Goal: Check status: Check status

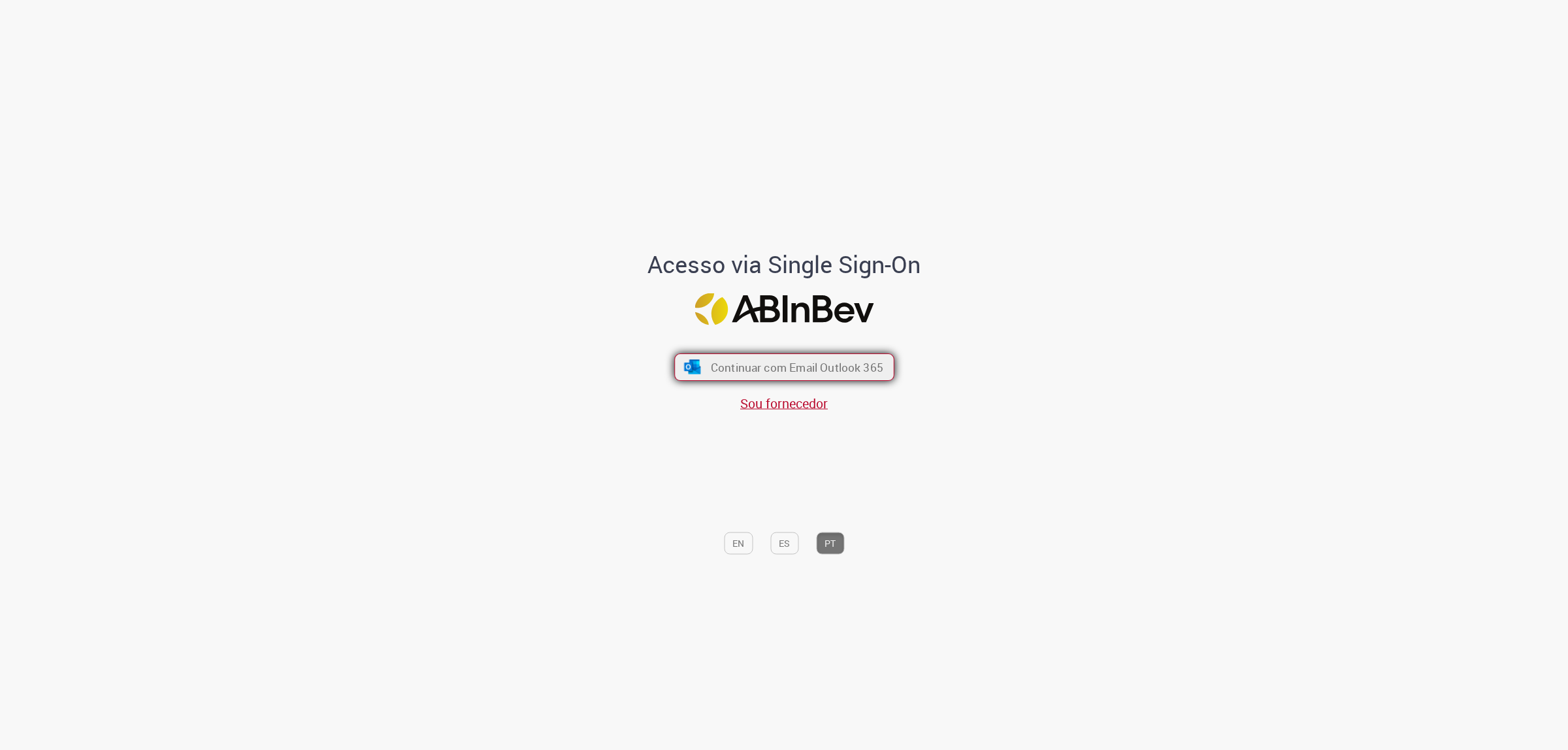
click at [747, 367] on span "Continuar com Email Outlook 365" at bounding box center [796, 367] width 173 height 15
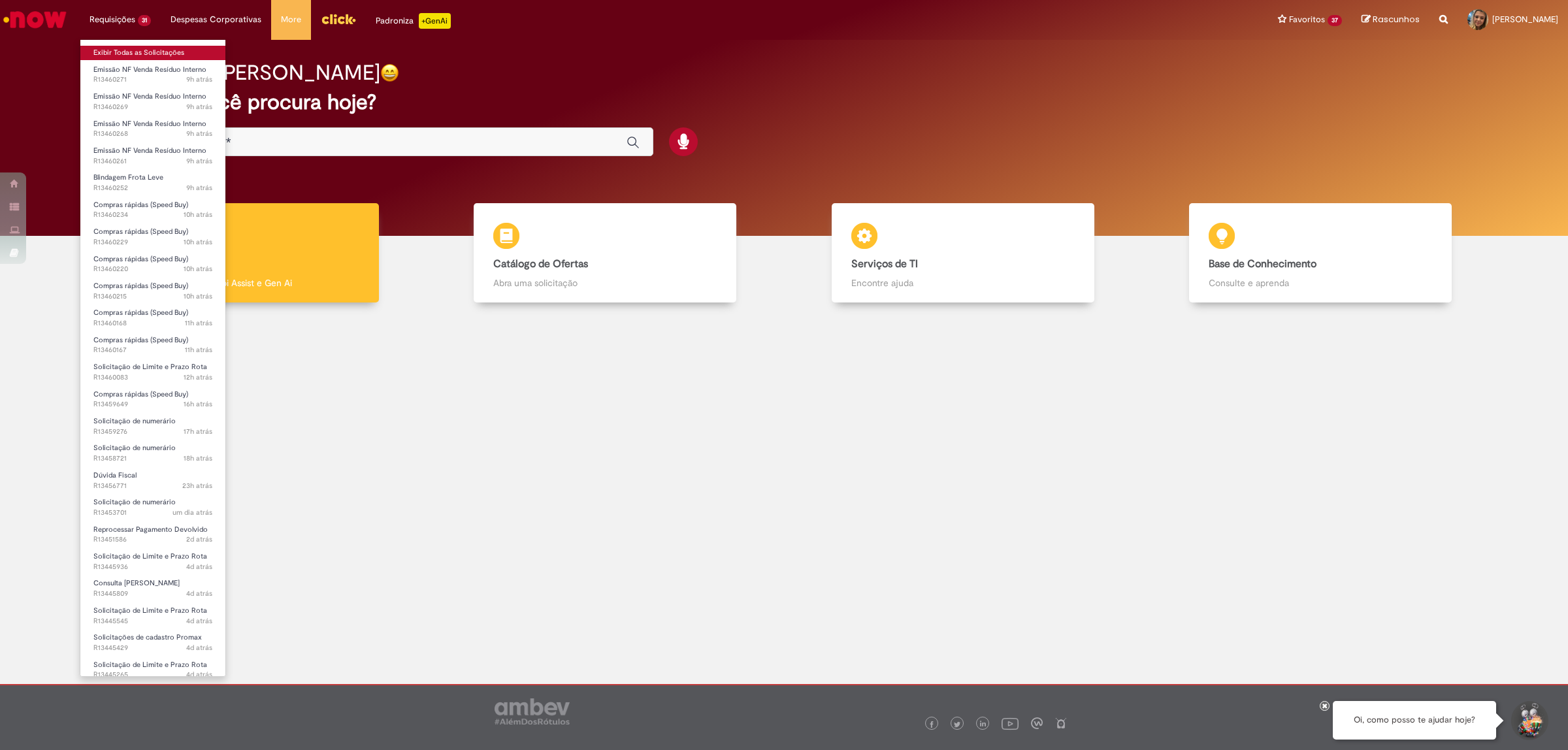
click at [109, 53] on link "Exibir Todas as Solicitações" at bounding box center [152, 52] width 145 height 14
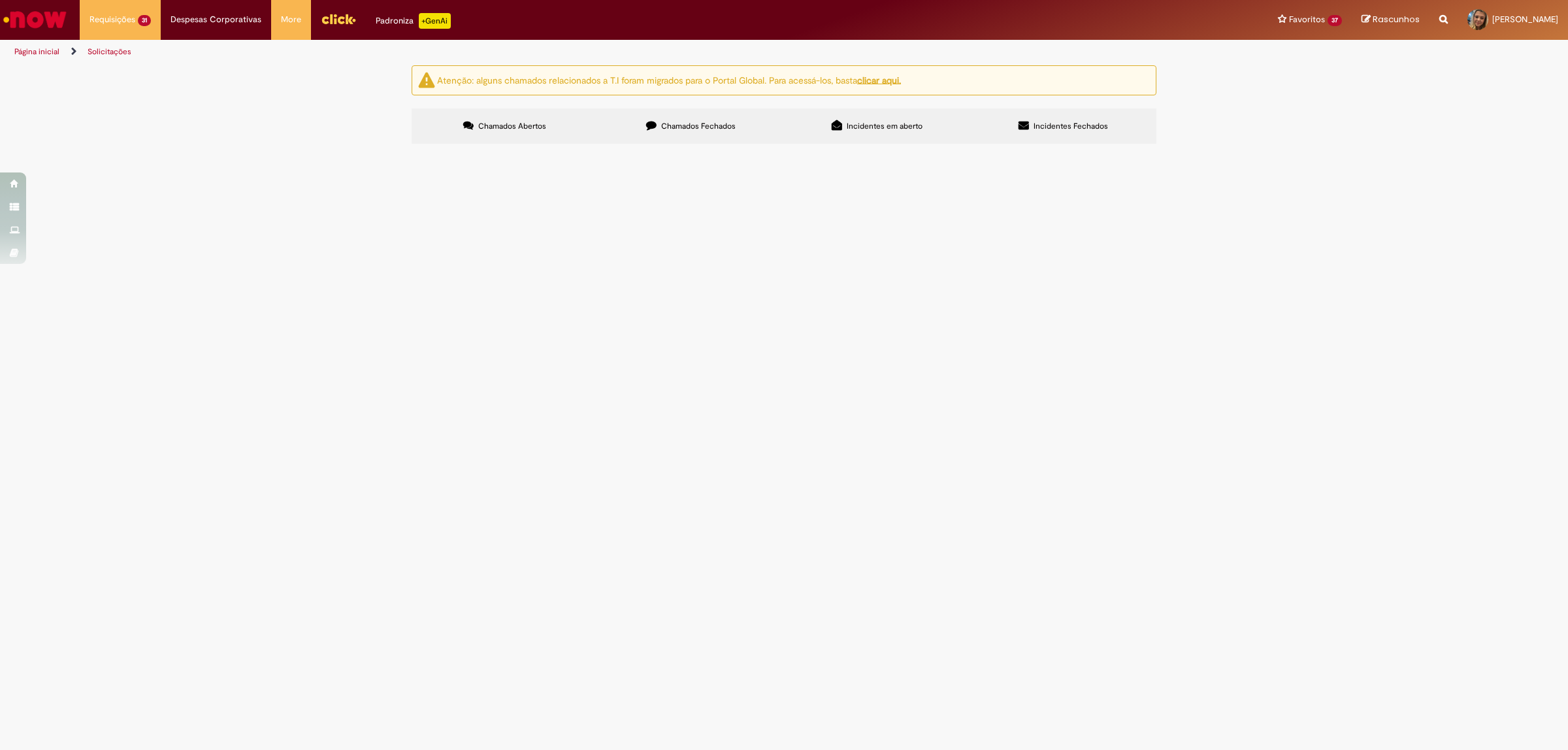
click at [0, 0] on span "310385 [PERSON_NAME] 11018359664" at bounding box center [0, 0] width 0 height 0
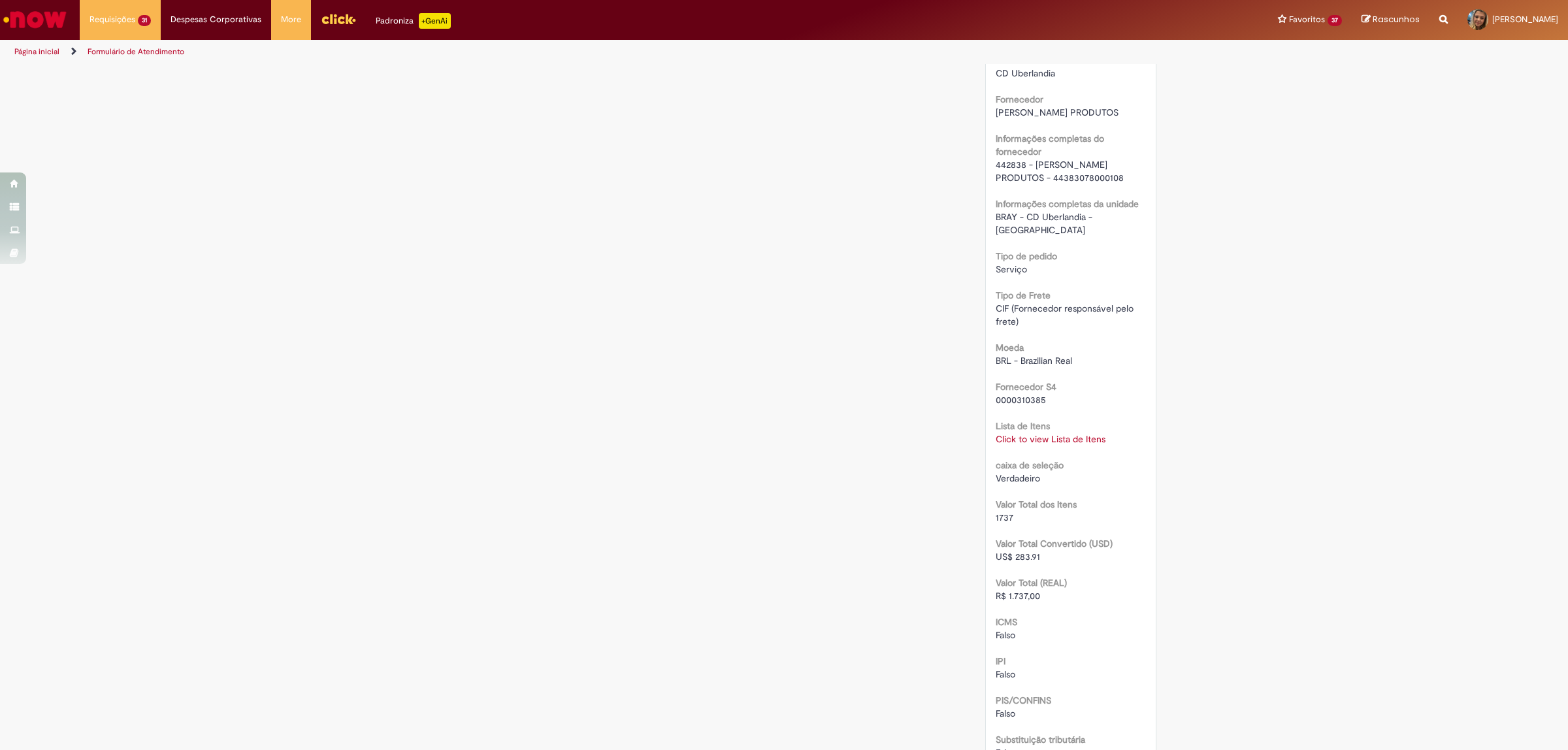
scroll to position [735, 0]
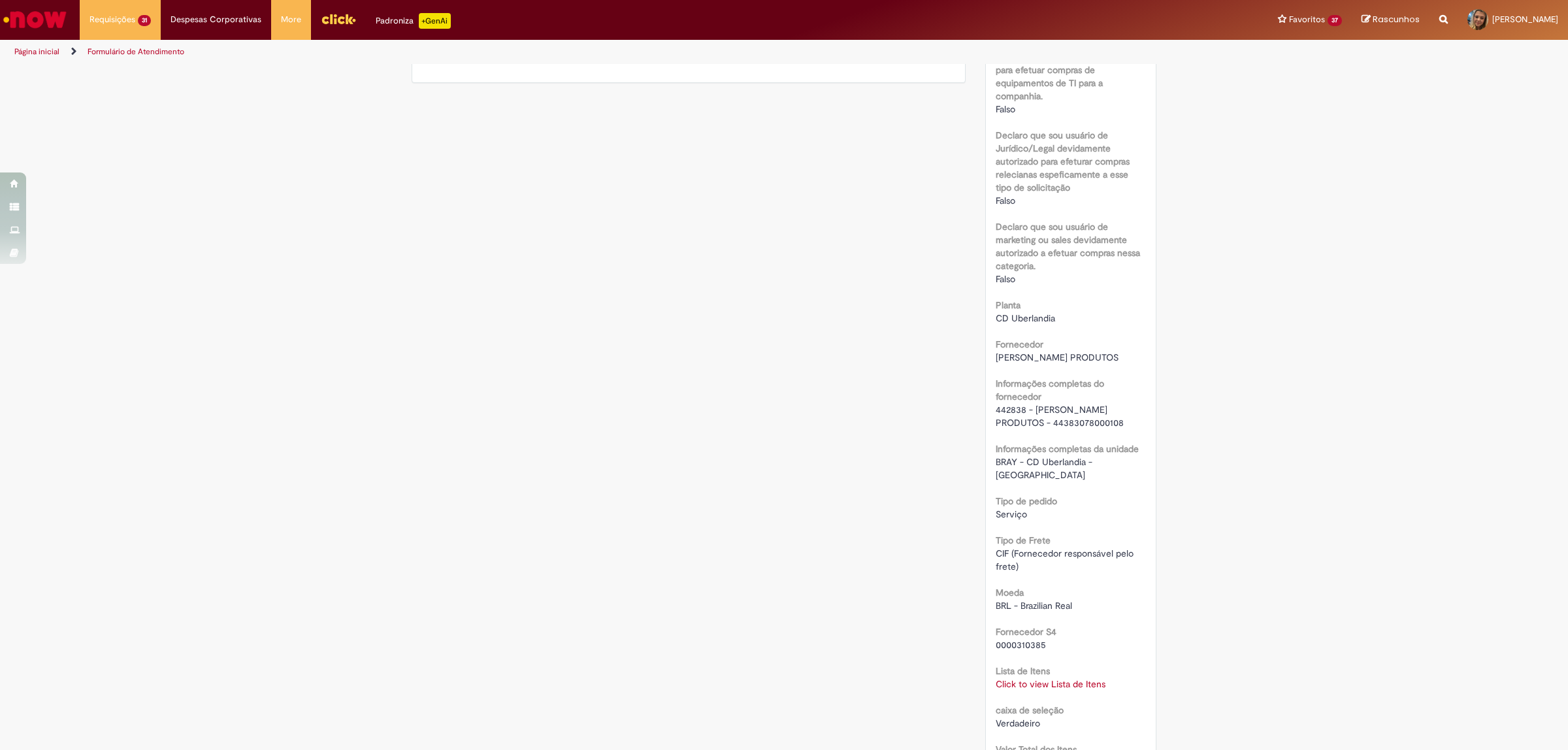
click at [725, 298] on div "Verificar Código de Barras Aguardando Aprovação Aguardando atendimento Em andam…" at bounding box center [783, 363] width 764 height 2064
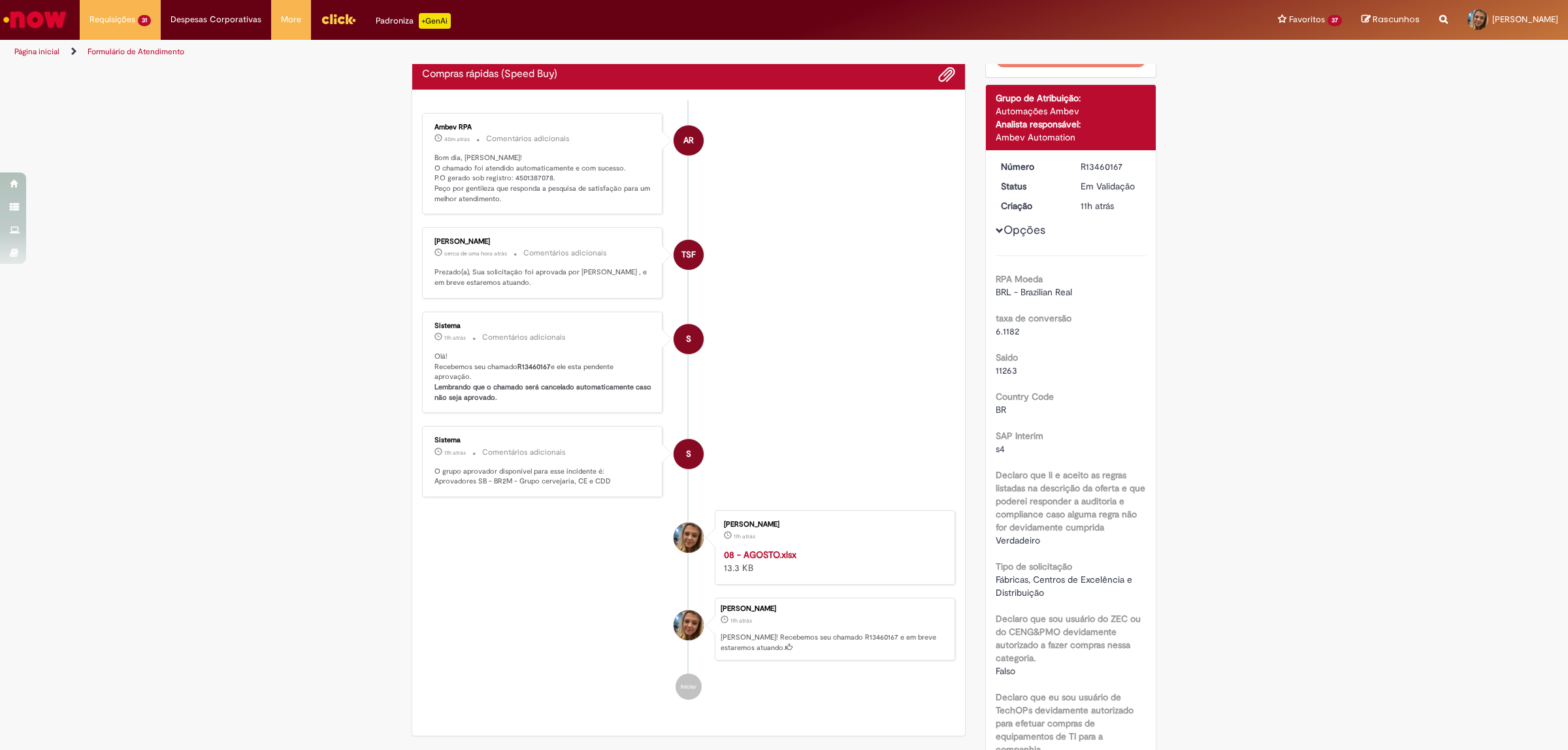
scroll to position [0, 0]
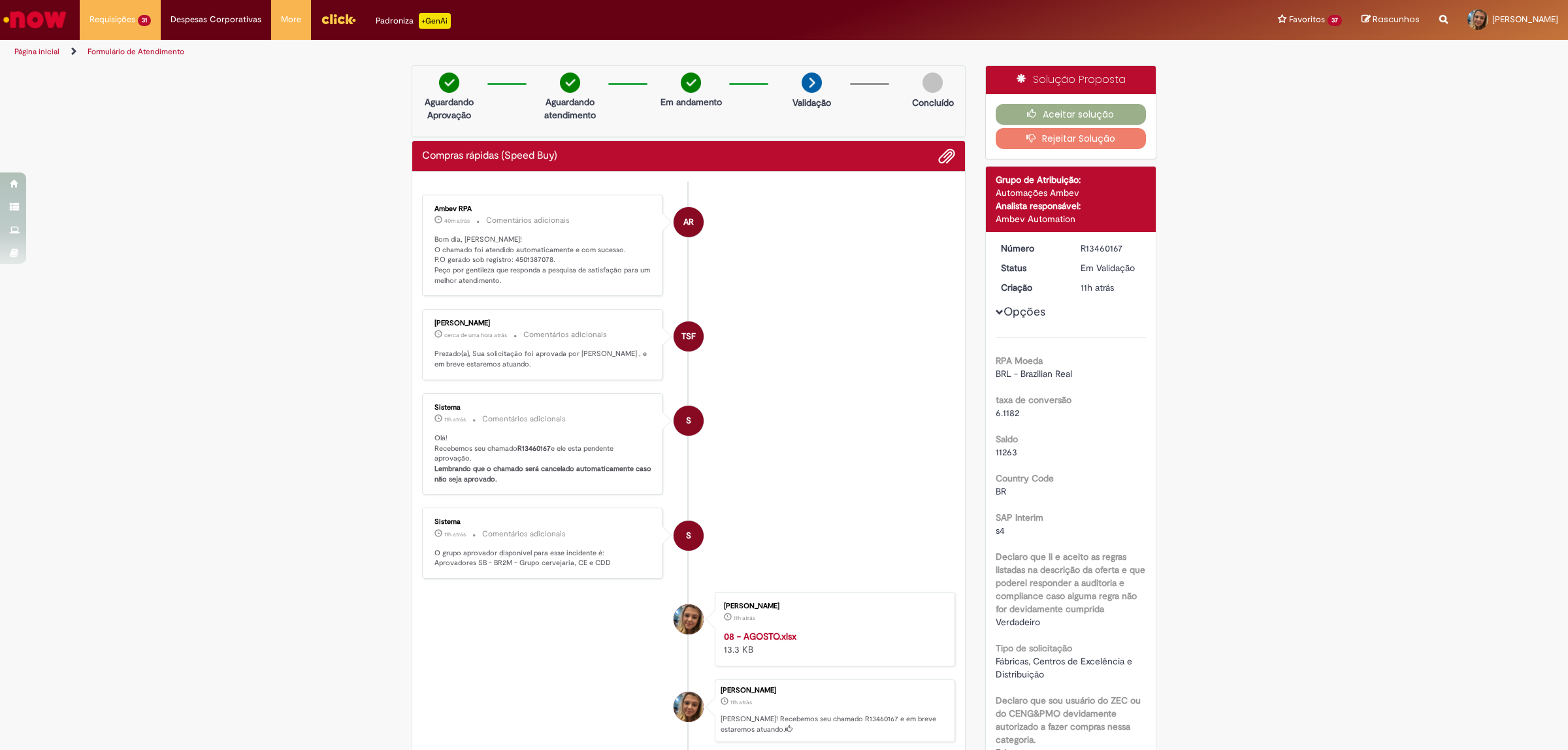
click at [530, 264] on p "Bom dia, [PERSON_NAME]! O chamado foi atendido automaticamente e com sucesso. P…" at bounding box center [543, 261] width 217 height 52
copy p "4501387078"
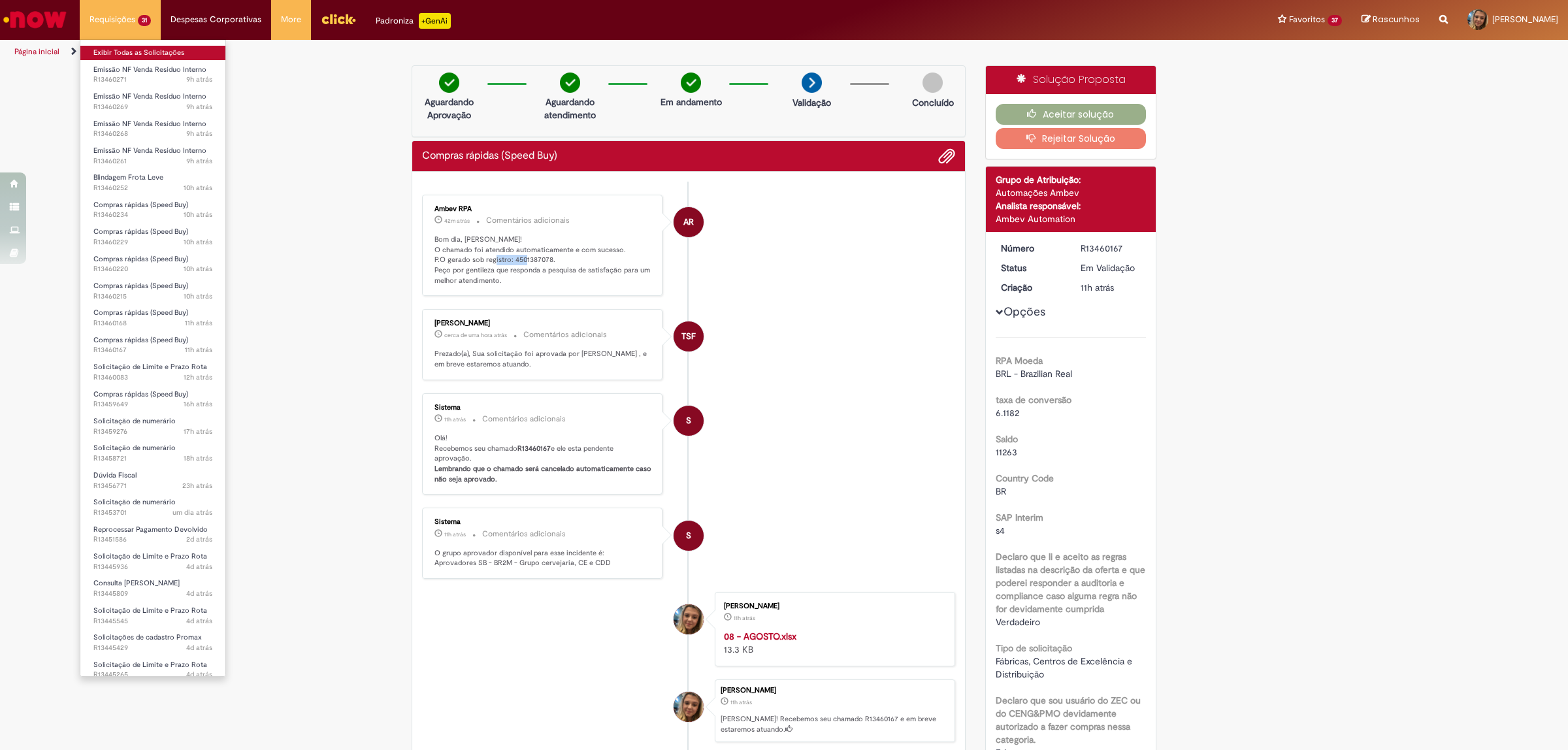
click at [151, 52] on link "Exibir Todas as Solicitações" at bounding box center [152, 52] width 145 height 14
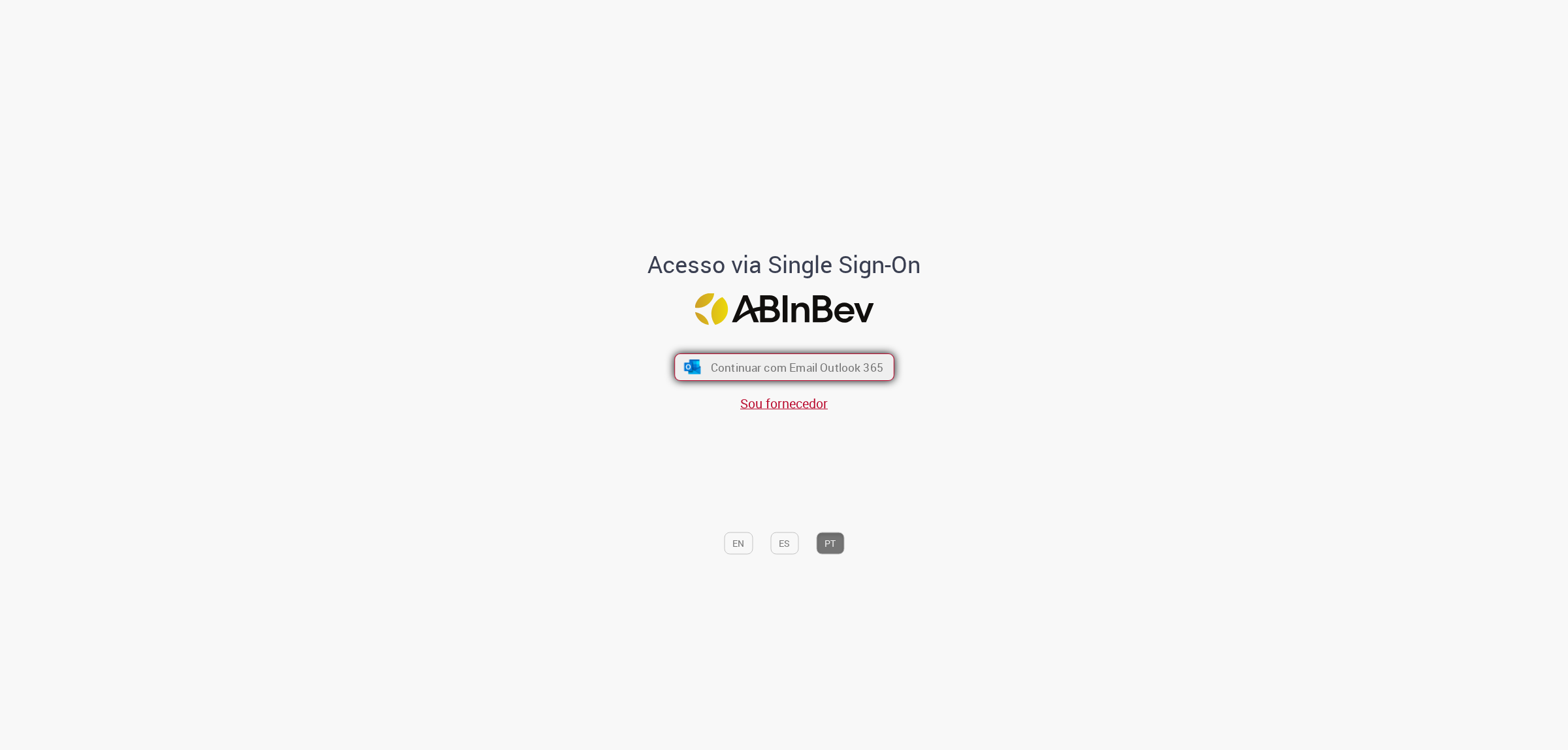
click at [760, 359] on span "Continuar com Email Outlook 365" at bounding box center [796, 367] width 173 height 15
